Goal: Task Accomplishment & Management: Manage account settings

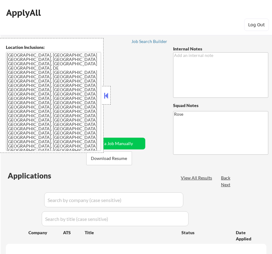
scroll to position [165, 0]
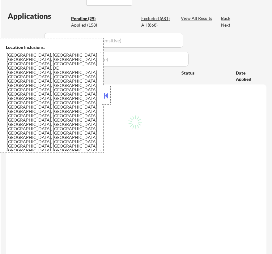
select select ""pending""
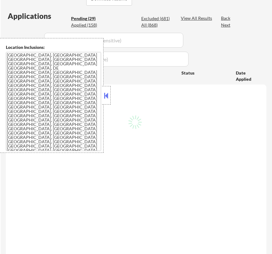
select select ""pending""
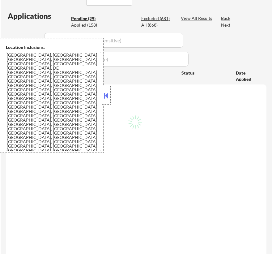
select select ""pending""
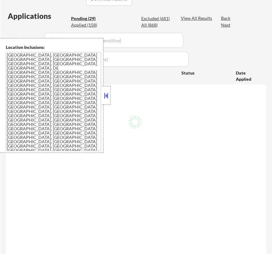
select select ""pending""
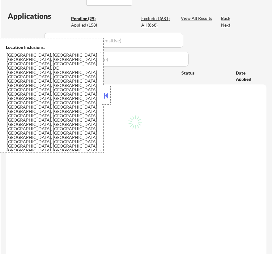
select select ""pending""
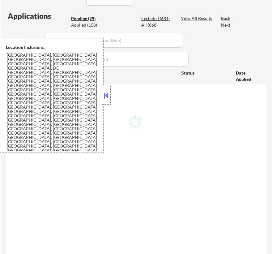
select select ""pending""
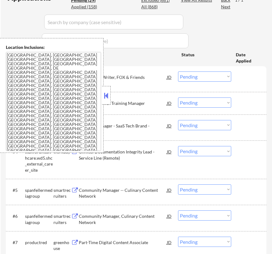
scroll to position [196, 0]
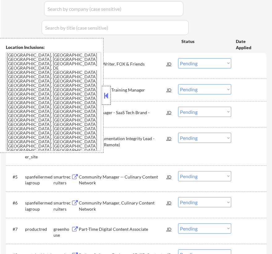
click at [110, 95] on div at bounding box center [106, 95] width 9 height 19
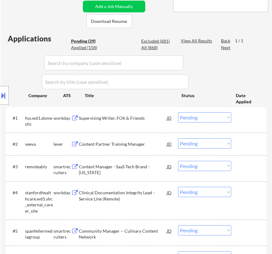
scroll to position [140, 0]
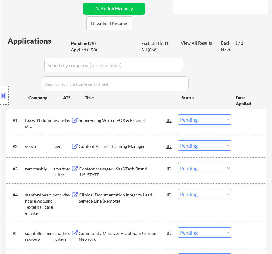
click at [143, 119] on div "Supervising Writer, FOX & Friends" at bounding box center [123, 120] width 88 height 6
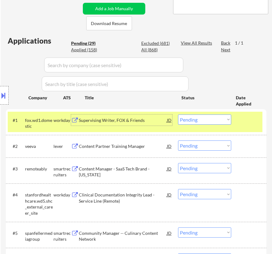
click at [205, 122] on select "Choose an option... Pending Applied Excluded (Questions) Excluded (Expired) Exc…" at bounding box center [204, 119] width 53 height 10
click at [178, 114] on select "Choose an option... Pending Applied Excluded (Questions) Excluded (Expired) Exc…" at bounding box center [204, 119] width 53 height 10
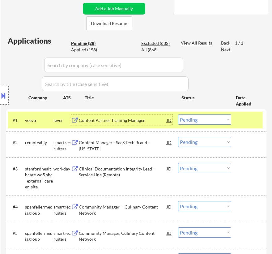
click at [134, 121] on div "Content Partner Training Manager" at bounding box center [123, 120] width 88 height 6
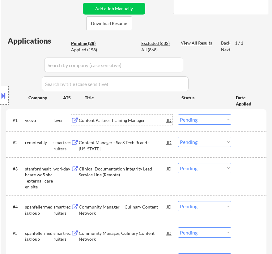
click at [216, 116] on select "Choose an option... Pending Applied Excluded (Questions) Excluded (Expired) Exc…" at bounding box center [204, 119] width 53 height 10
click at [178, 114] on select "Choose an option... Pending Applied Excluded (Questions) Excluded (Expired) Exc…" at bounding box center [204, 119] width 53 height 10
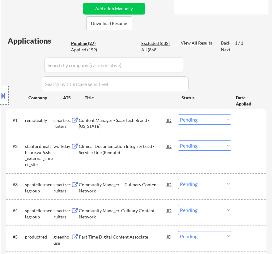
click at [132, 129] on div "#1 remoteably smartrecruiters Content Manager - SaaS Tech Brand - New York JD C…" at bounding box center [135, 121] width 254 height 20
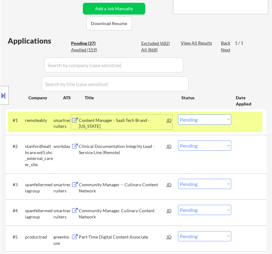
click at [137, 125] on div "Content Manager - SaaS Tech Brand - New York" at bounding box center [123, 123] width 88 height 12
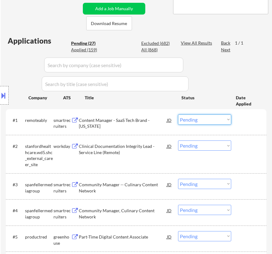
drag, startPoint x: 210, startPoint y: 120, endPoint x: 210, endPoint y: 124, distance: 3.7
click at [210, 120] on select "Choose an option... Pending Applied Excluded (Questions) Excluded (Expired) Exc…" at bounding box center [204, 119] width 53 height 10
click at [178, 114] on select "Choose an option... Pending Applied Excluded (Questions) Excluded (Expired) Exc…" at bounding box center [204, 119] width 53 height 10
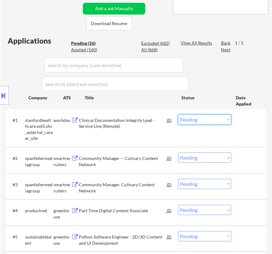
click at [222, 120] on select "Choose an option... Pending Applied Excluded (Questions) Excluded (Expired) Exc…" at bounding box center [204, 119] width 53 height 10
click at [178, 114] on select "Choose an option... Pending Applied Excluded (Questions) Excluded (Expired) Exc…" at bounding box center [204, 119] width 53 height 10
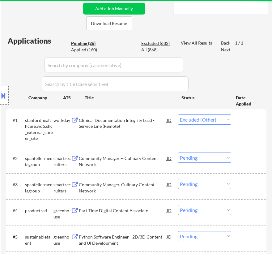
select select ""pending""
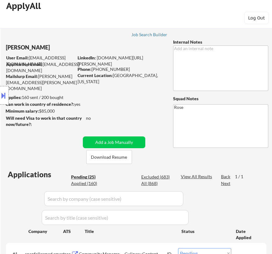
scroll to position [0, 0]
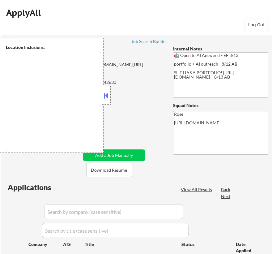
type textarea "Cleveland, OH Lakewood, OH Euclid, OH Parma, OH Shaker Heights, OH Garfield Hei…"
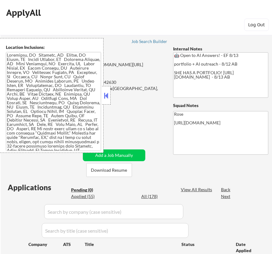
click at [104, 92] on button at bounding box center [106, 95] width 7 height 9
